Goal: Navigation & Orientation: Find specific page/section

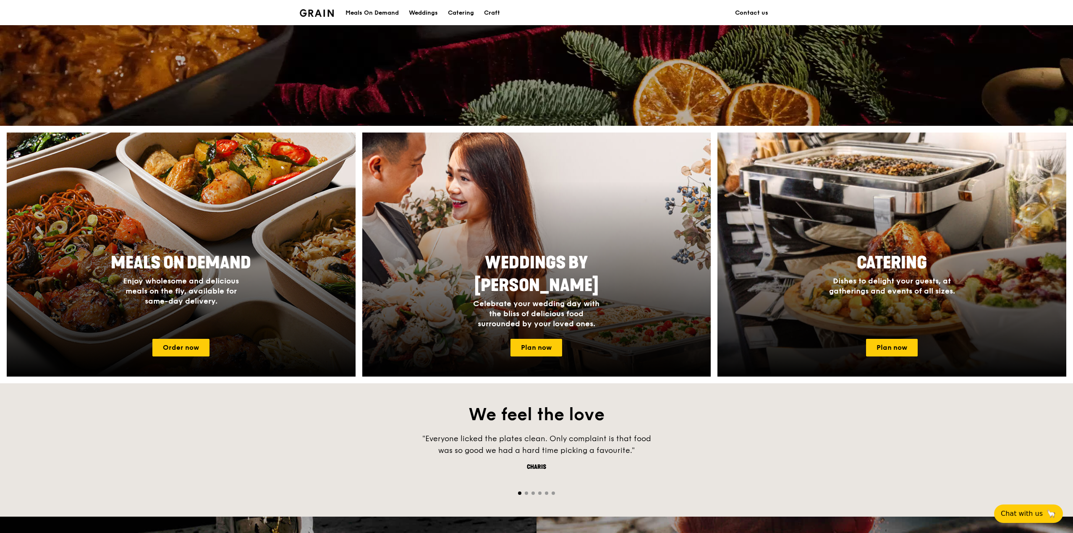
scroll to position [126, 0]
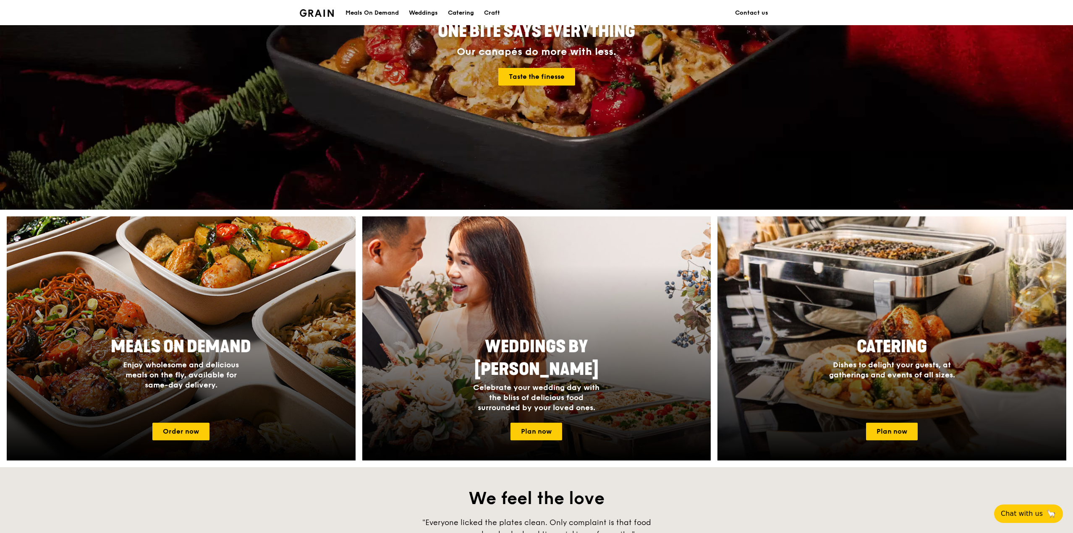
click at [467, 5] on div "Catering" at bounding box center [461, 12] width 26 height 25
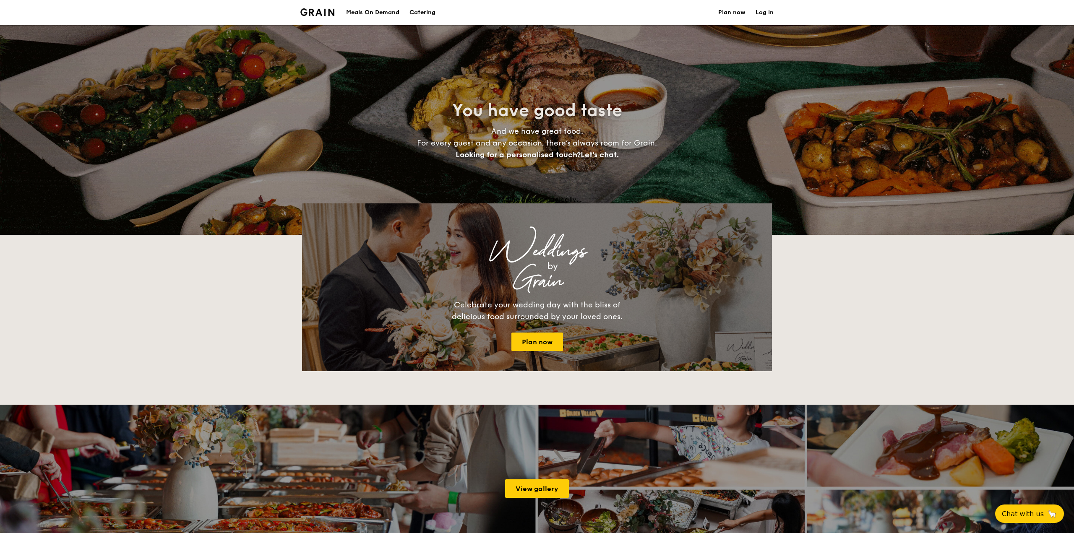
select select
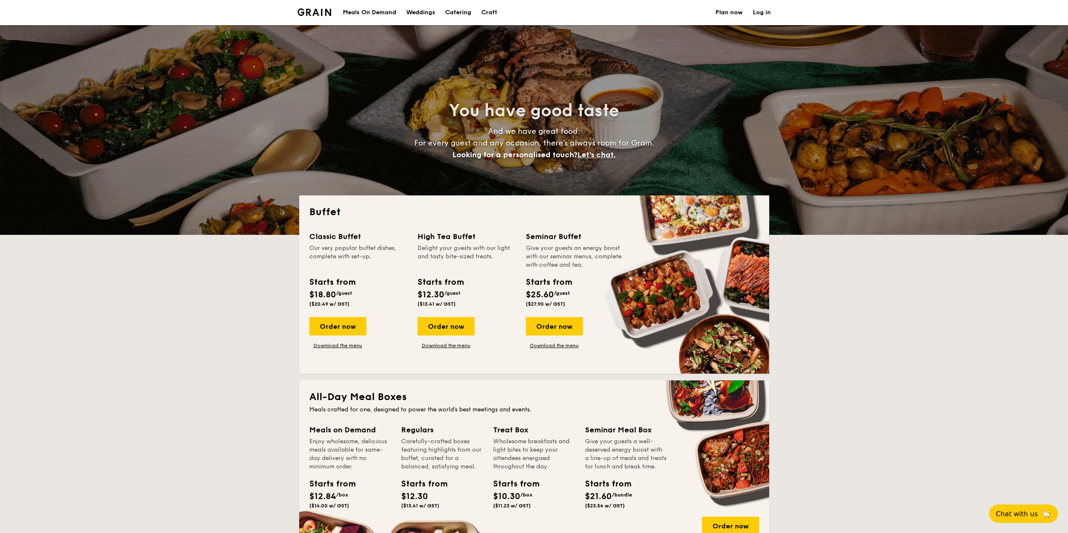
click at [458, 10] on h1 "Catering" at bounding box center [458, 12] width 26 height 25
click at [467, 12] on h1 "Catering" at bounding box center [458, 12] width 26 height 25
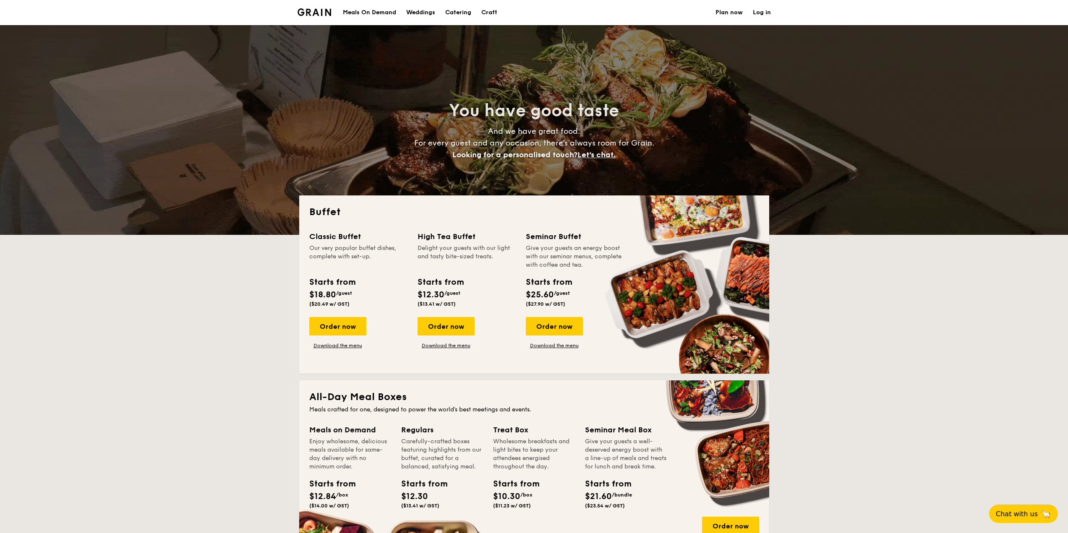
click at [374, 11] on div "Meals On Demand" at bounding box center [369, 12] width 53 height 25
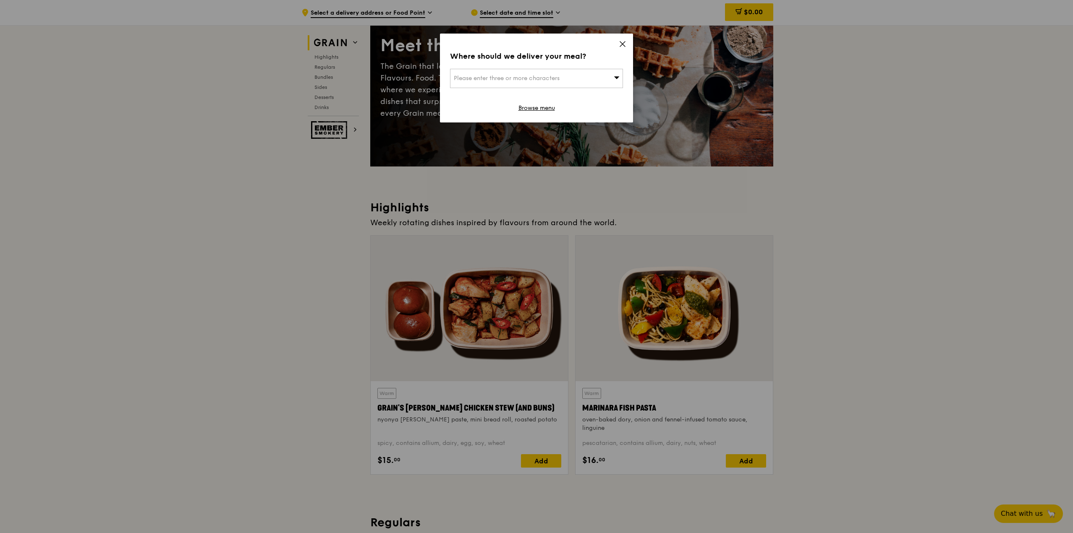
scroll to position [168, 0]
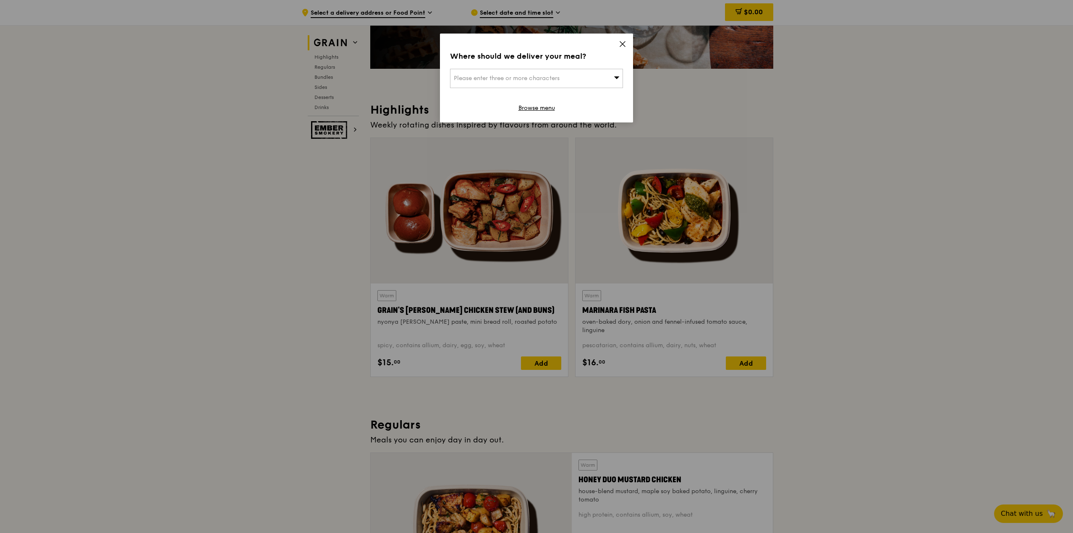
click at [621, 47] on icon at bounding box center [623, 44] width 8 height 8
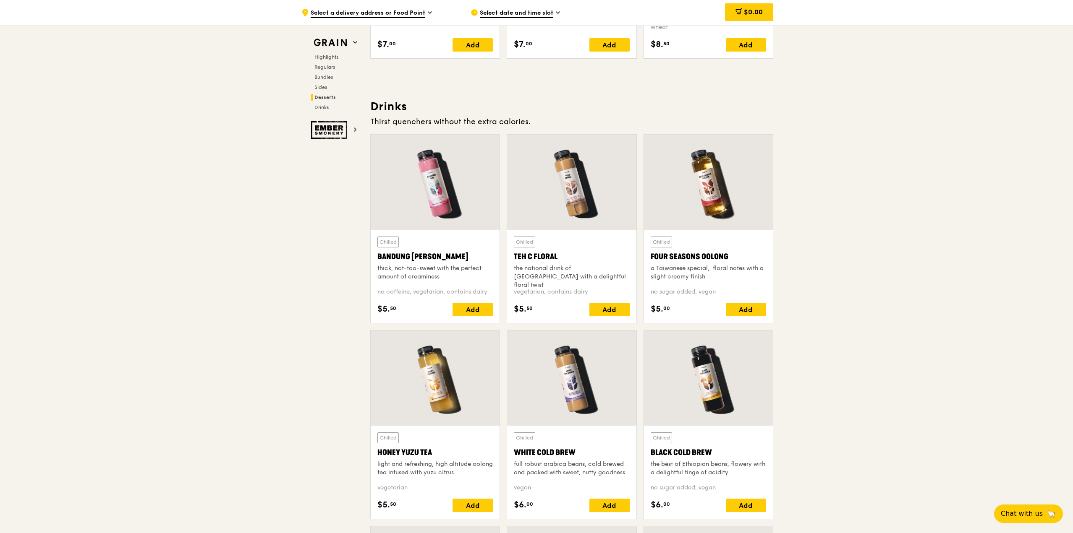
scroll to position [2772, 0]
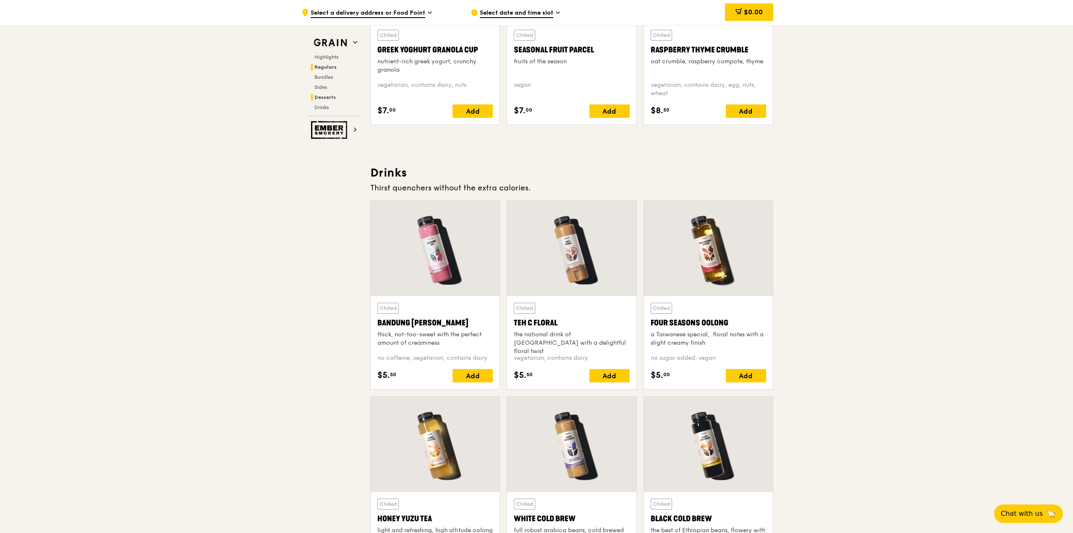
click at [324, 69] on span "Regulars" at bounding box center [325, 67] width 22 height 6
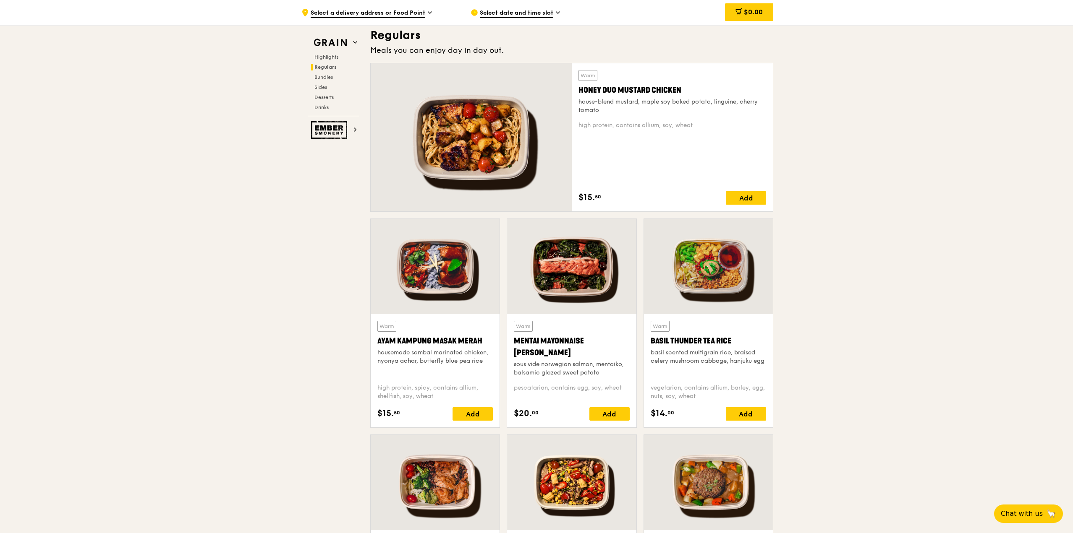
scroll to position [552, 0]
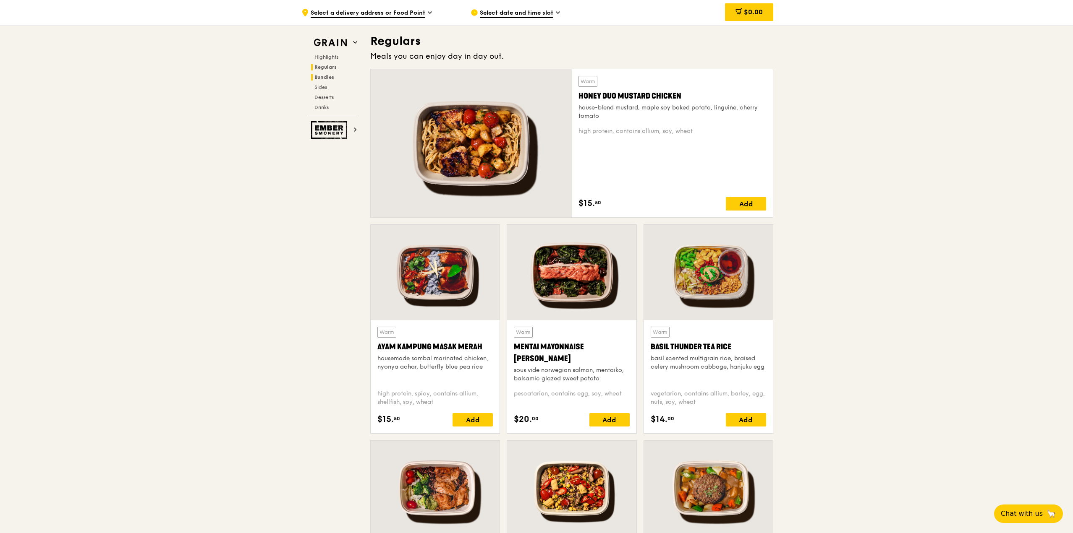
click at [321, 76] on span "Bundles" at bounding box center [324, 77] width 20 height 6
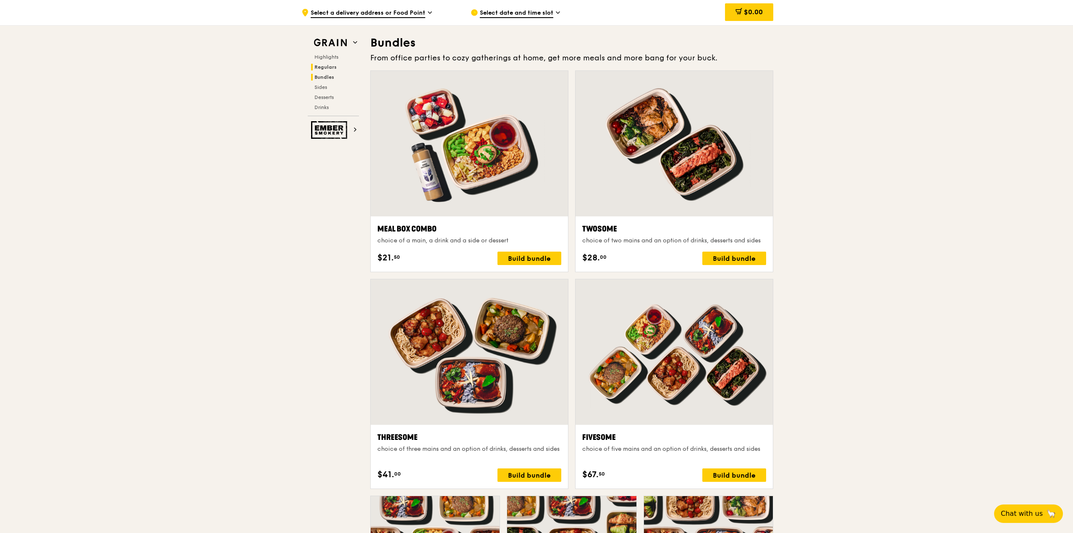
scroll to position [1209, 0]
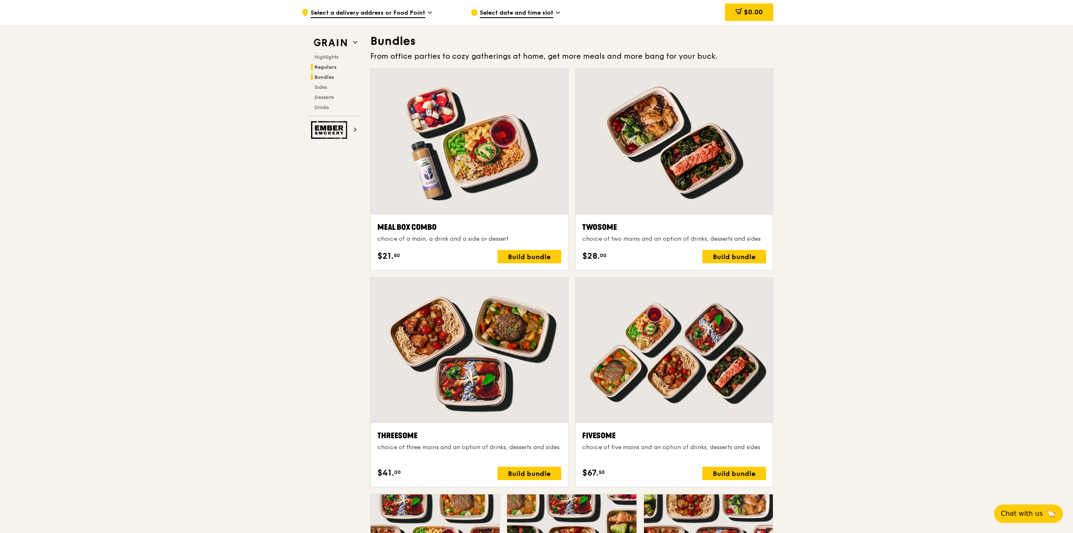
click at [328, 68] on span "Regulars" at bounding box center [325, 67] width 22 height 6
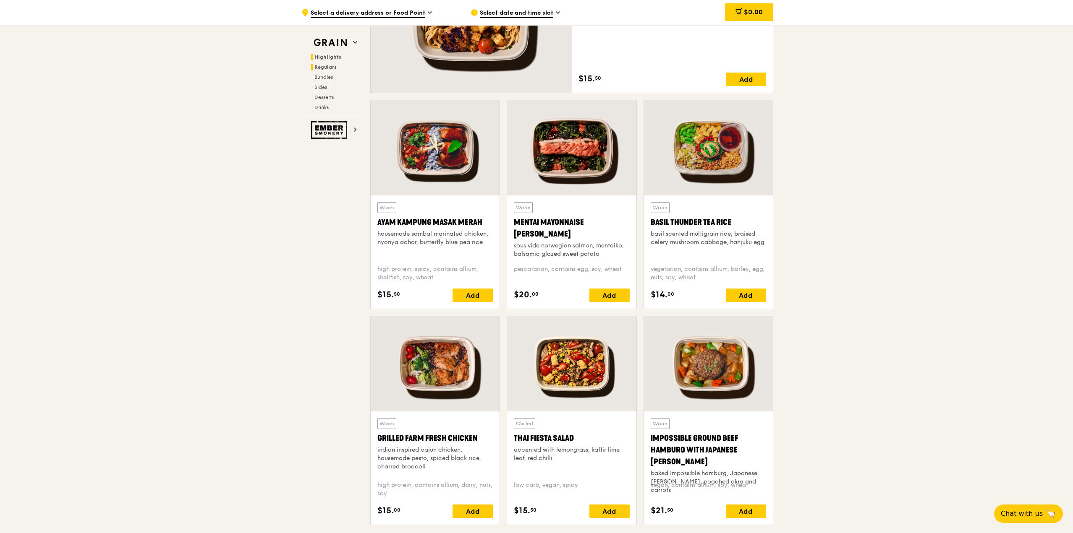
click at [331, 54] on span "Highlights" at bounding box center [327, 57] width 27 height 6
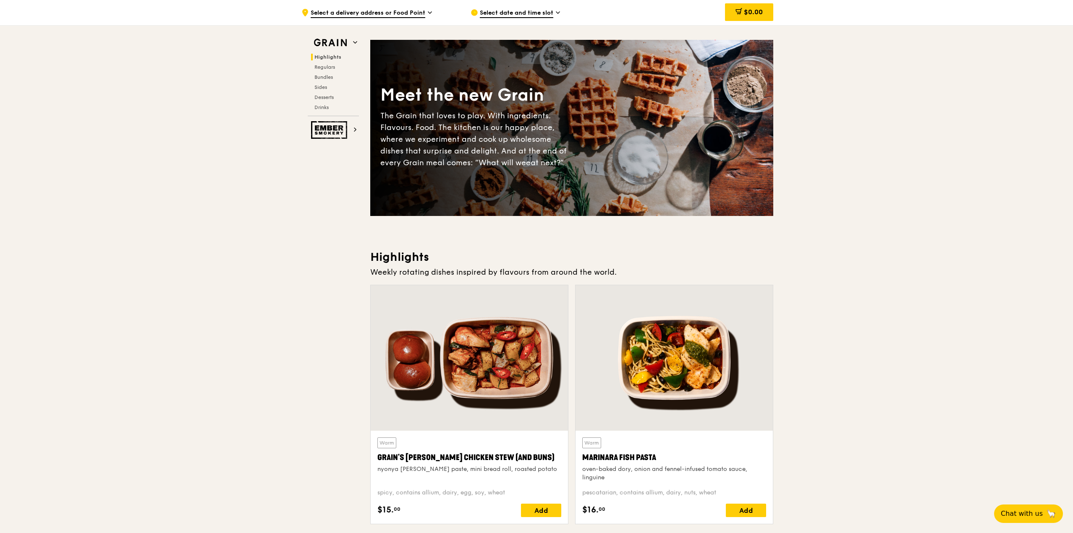
scroll to position [0, 0]
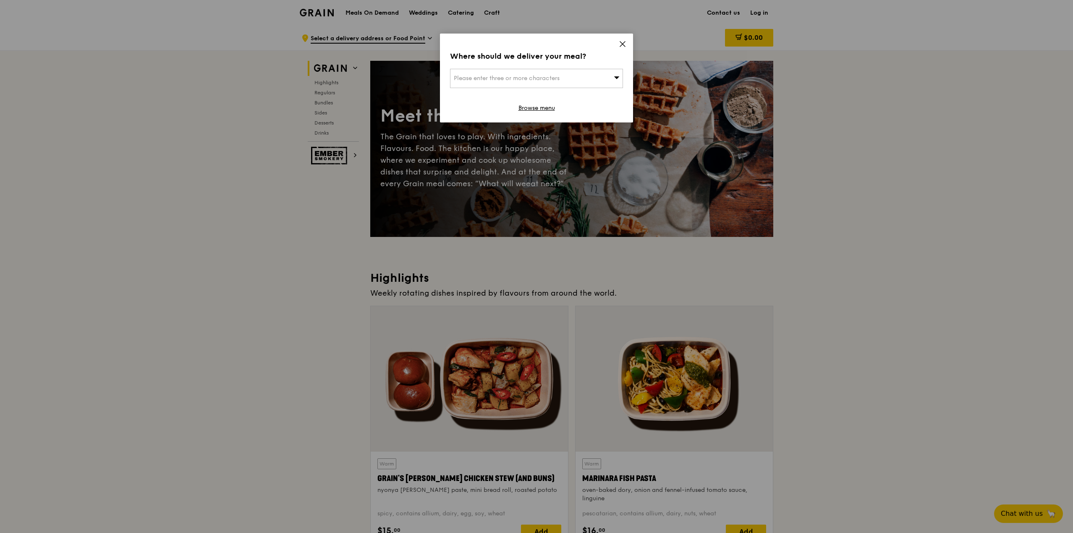
click at [624, 45] on icon at bounding box center [623, 44] width 8 height 8
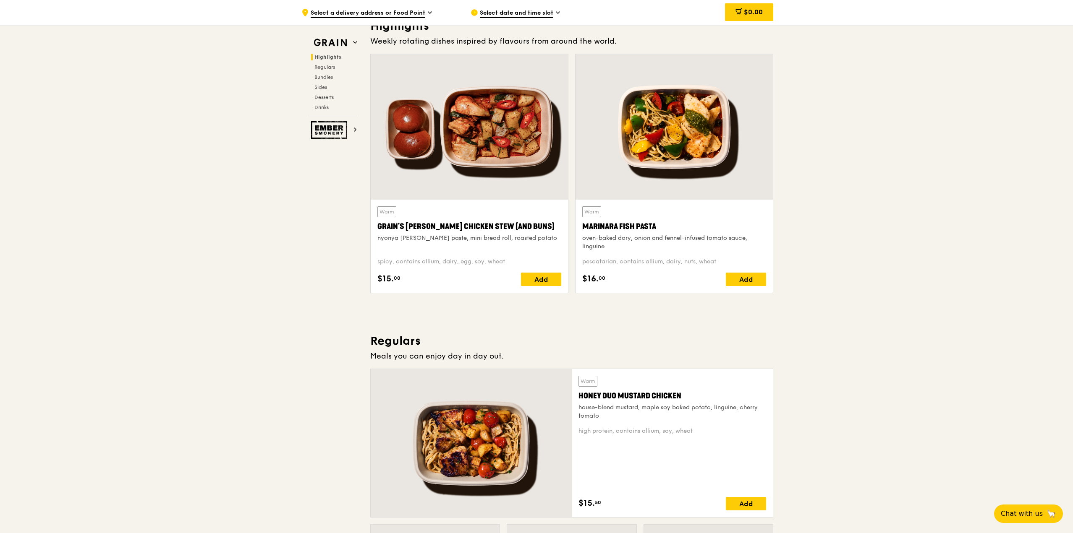
scroll to position [106, 0]
